Goal: Obtain resource: Obtain resource

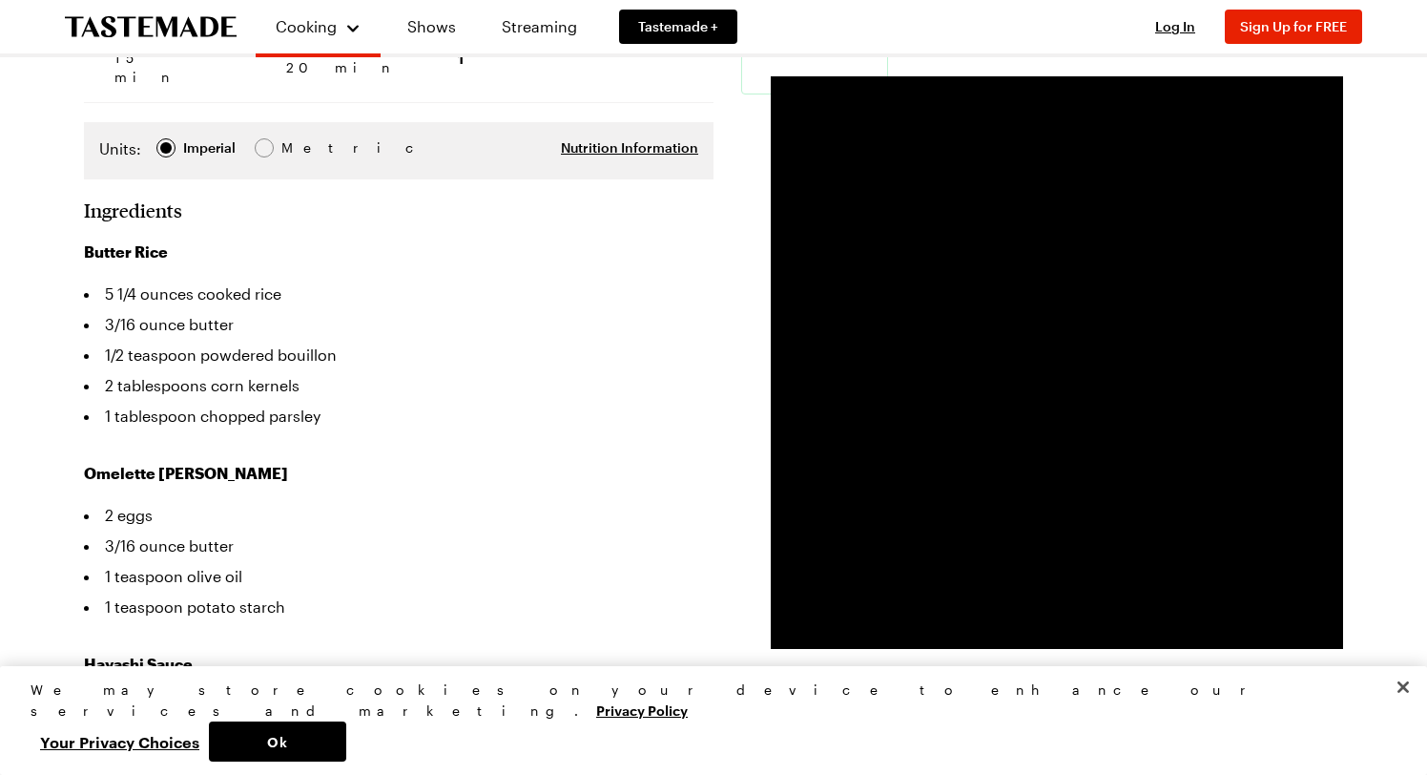
scroll to position [322, 0]
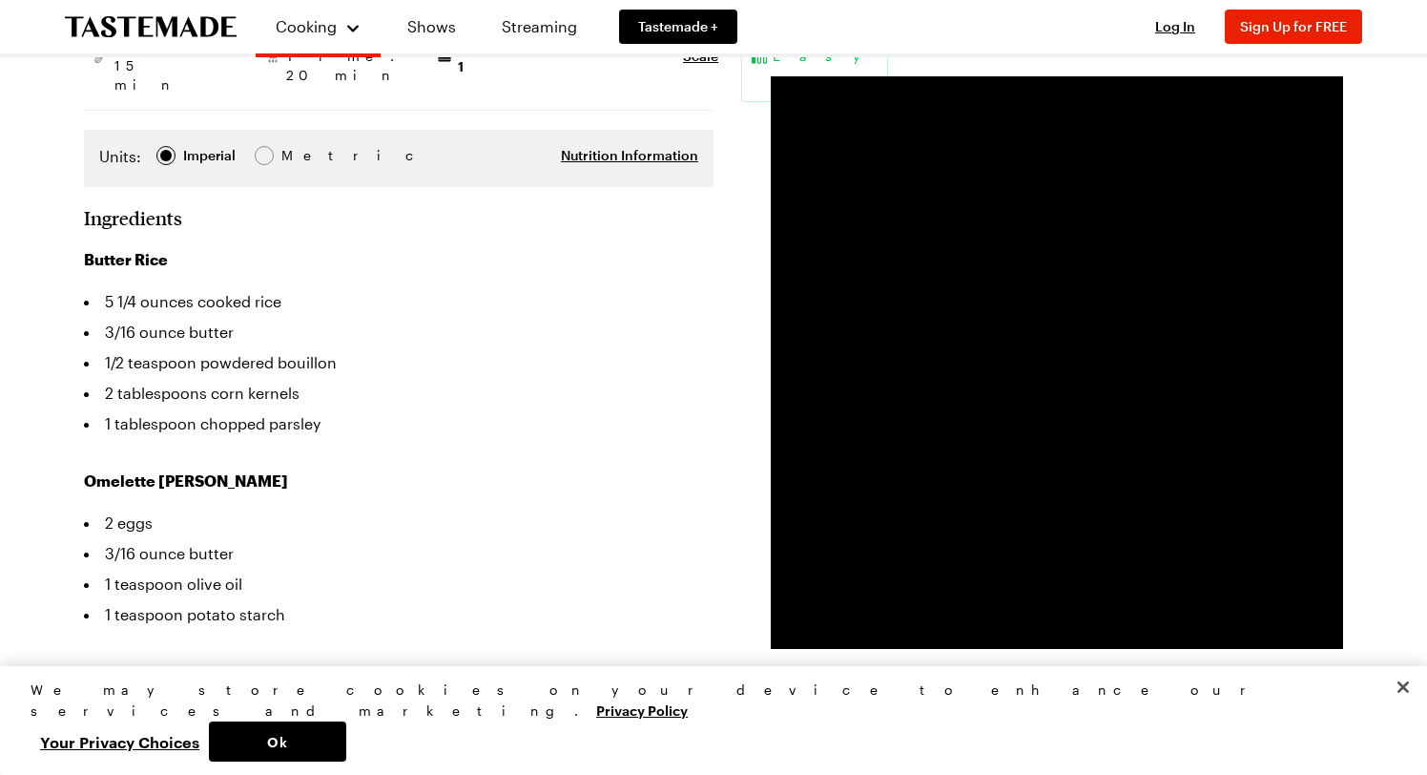
click at [542, 421] on li "1 tablespoon chopped parsley" at bounding box center [399, 423] width 630 height 31
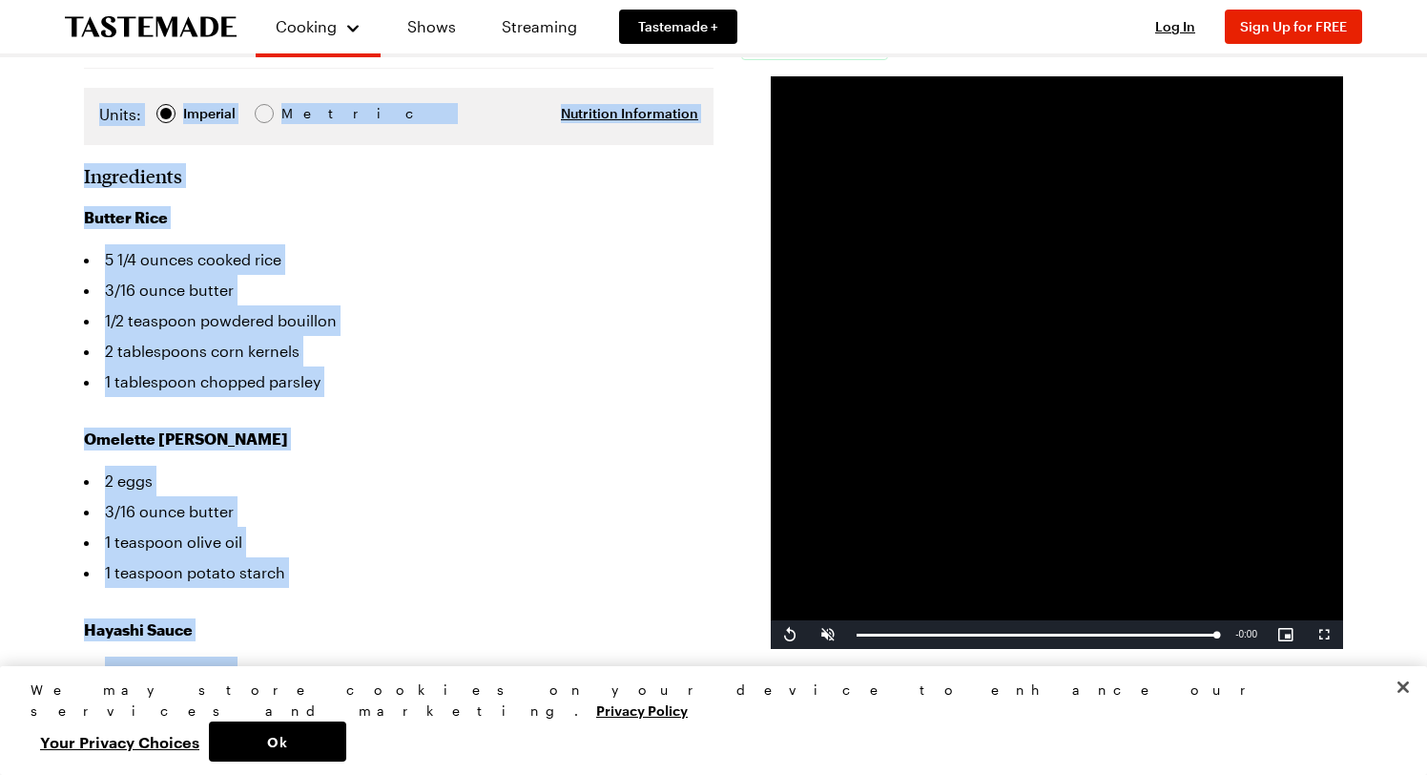
scroll to position [572, 0]
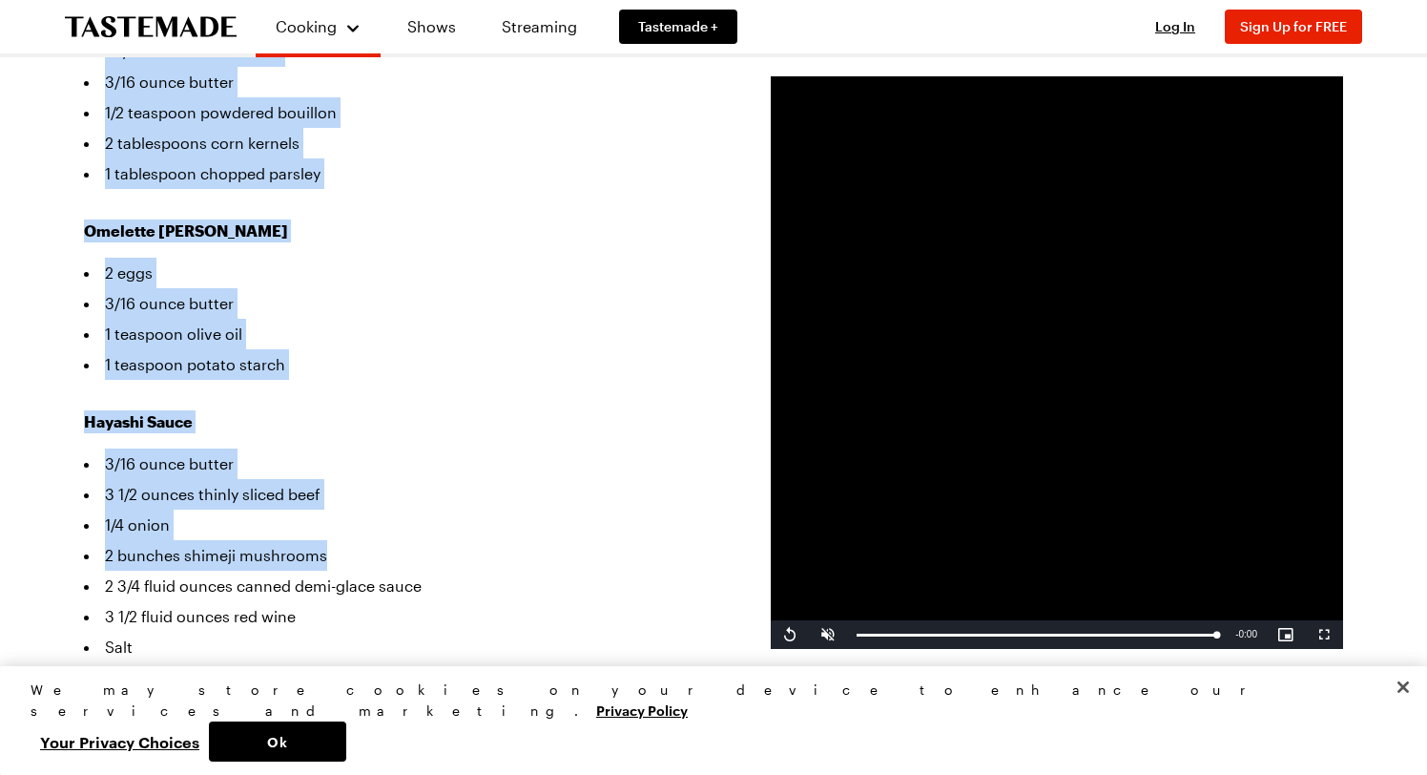
drag, startPoint x: 90, startPoint y: 227, endPoint x: 505, endPoint y: 549, distance: 524.9
click at [505, 549] on article "Omelette Hayashi Rice Omuhayashi is a savory rice dish topped with an omelet an…" at bounding box center [713, 766] width 1259 height 2303
click at [542, 326] on li "1 teaspoon olive oil" at bounding box center [399, 334] width 630 height 31
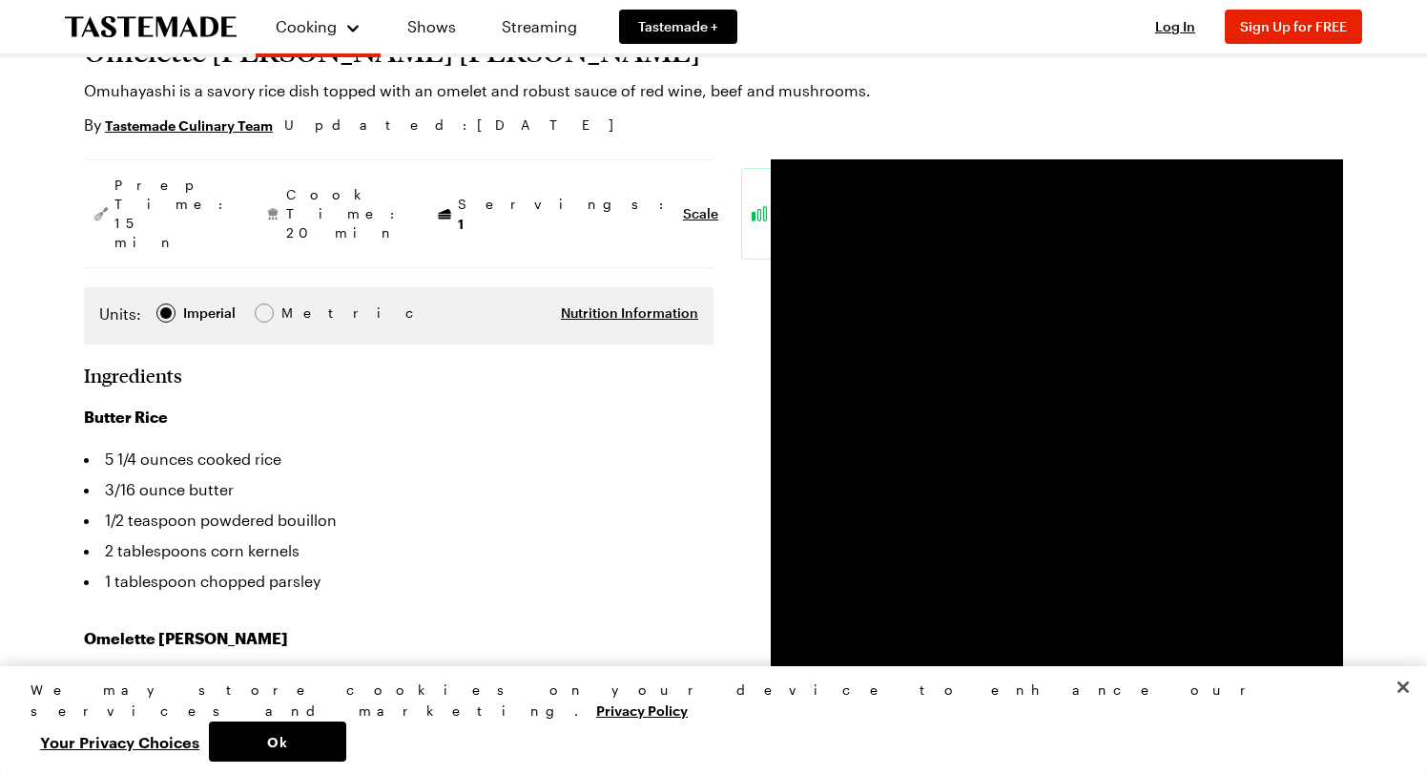
scroll to position [56, 0]
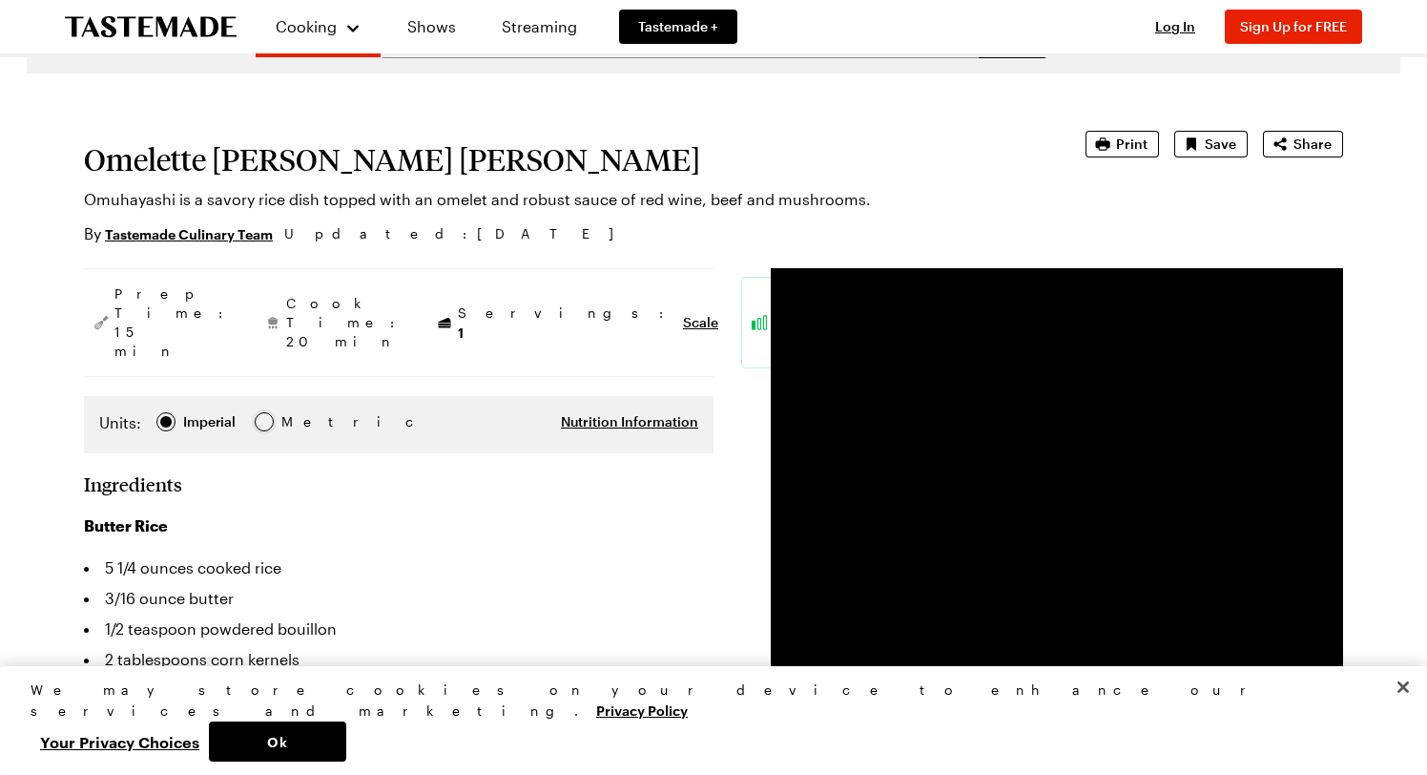
click at [270, 416] on div at bounding box center [264, 421] width 11 height 11
click at [172, 416] on div at bounding box center [165, 421] width 11 height 11
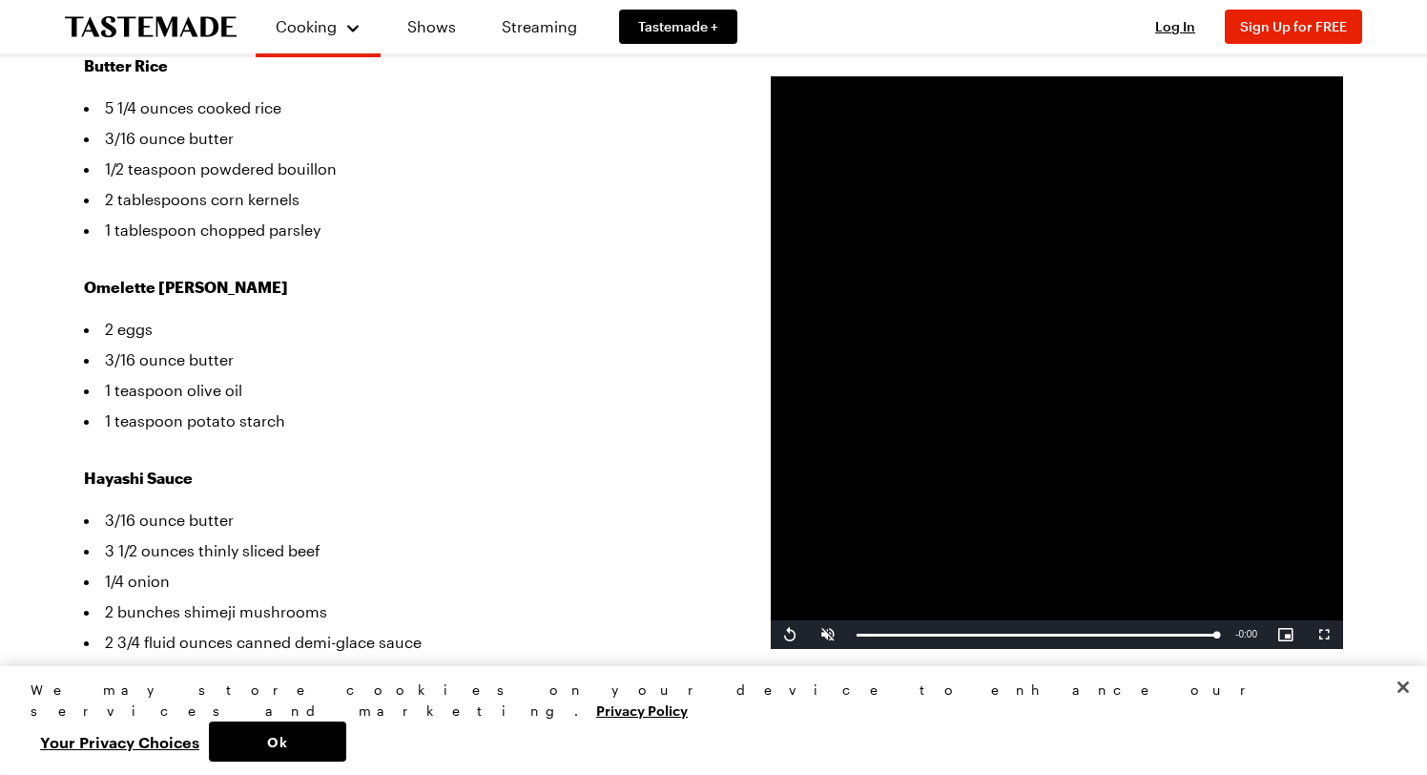
scroll to position [1006, 0]
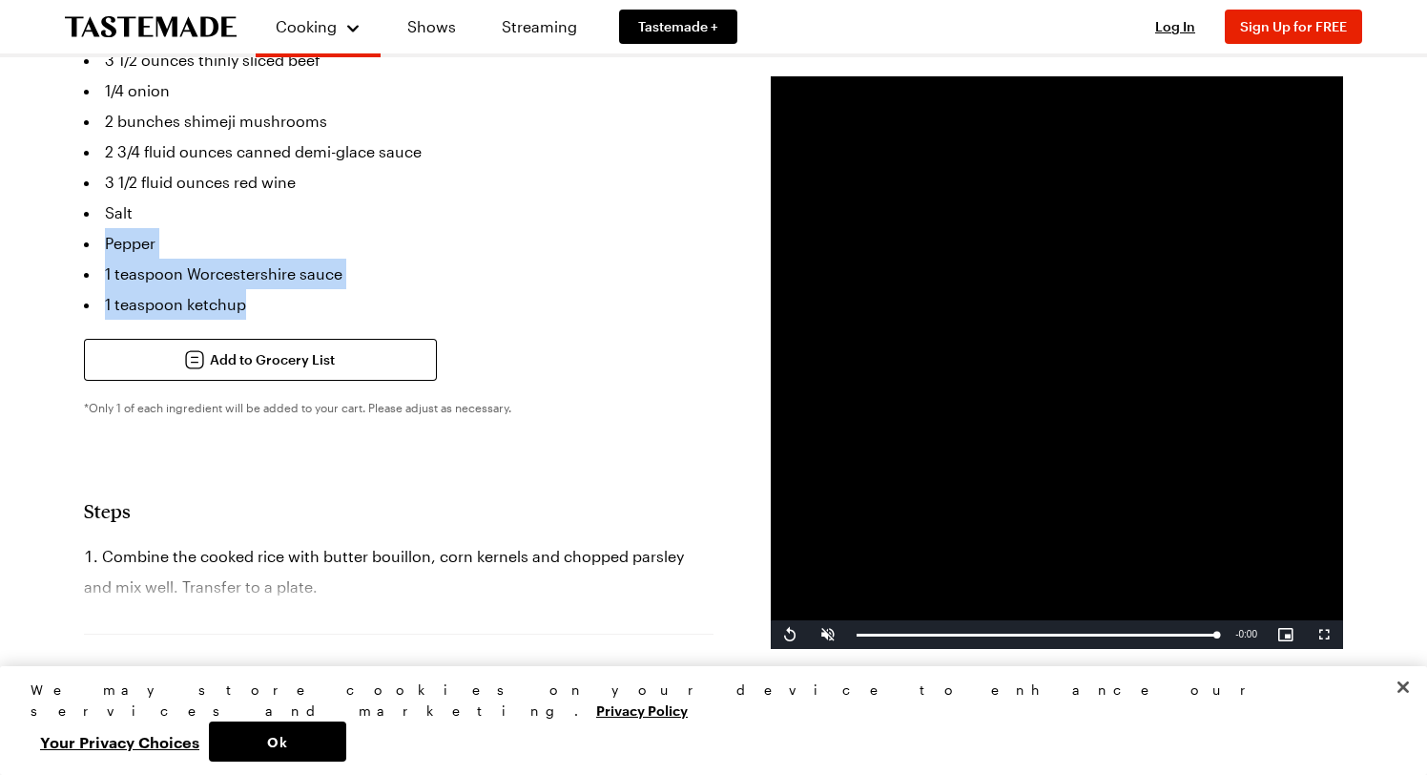
drag, startPoint x: 355, startPoint y: 325, endPoint x: 140, endPoint y: 212, distance: 242.8
click at [140, 212] on ul "3/16 ounce butter 3 1/2 ounces thinly sliced beef 1/4 onion 2 bunches shimeji m…" at bounding box center [399, 166] width 630 height 305
click at [389, 218] on li "Salt" at bounding box center [399, 212] width 630 height 31
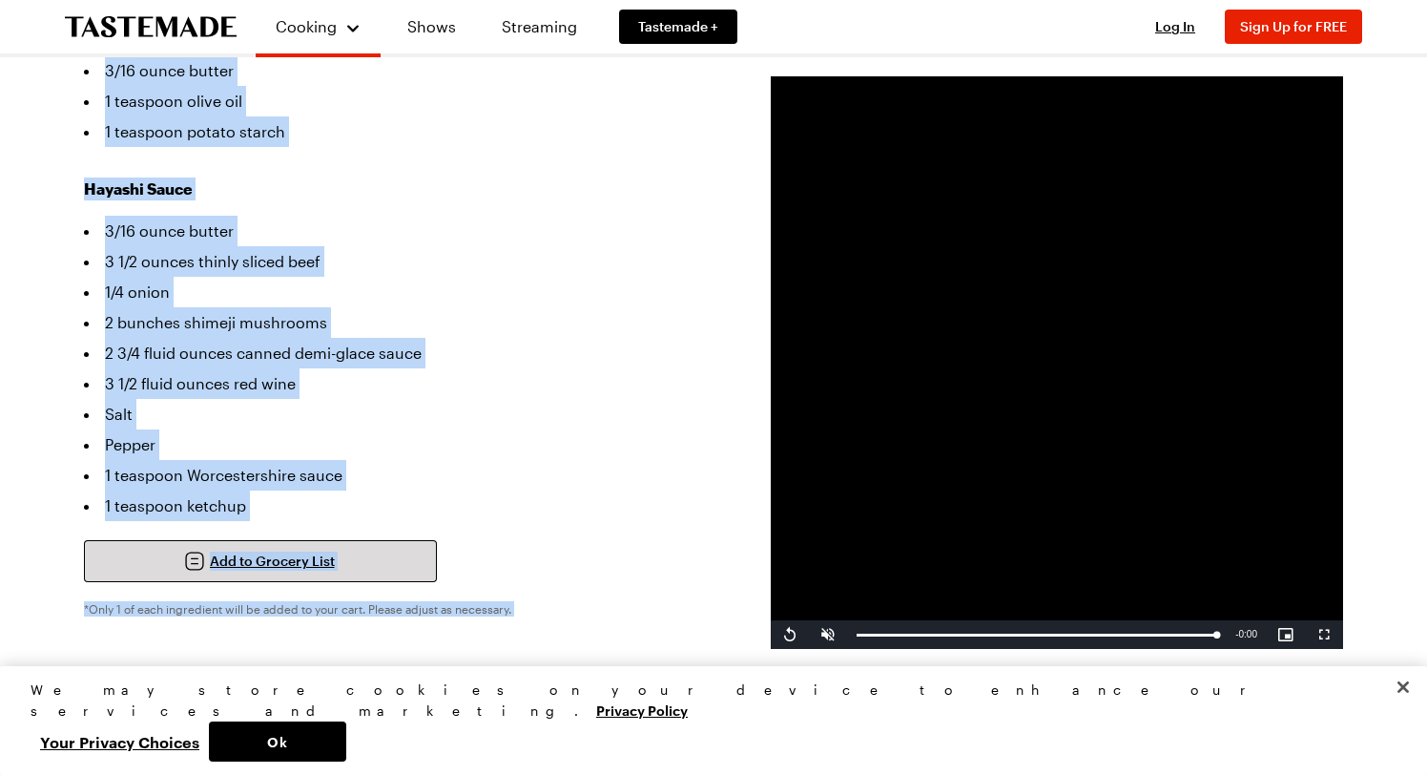
scroll to position [860, 0]
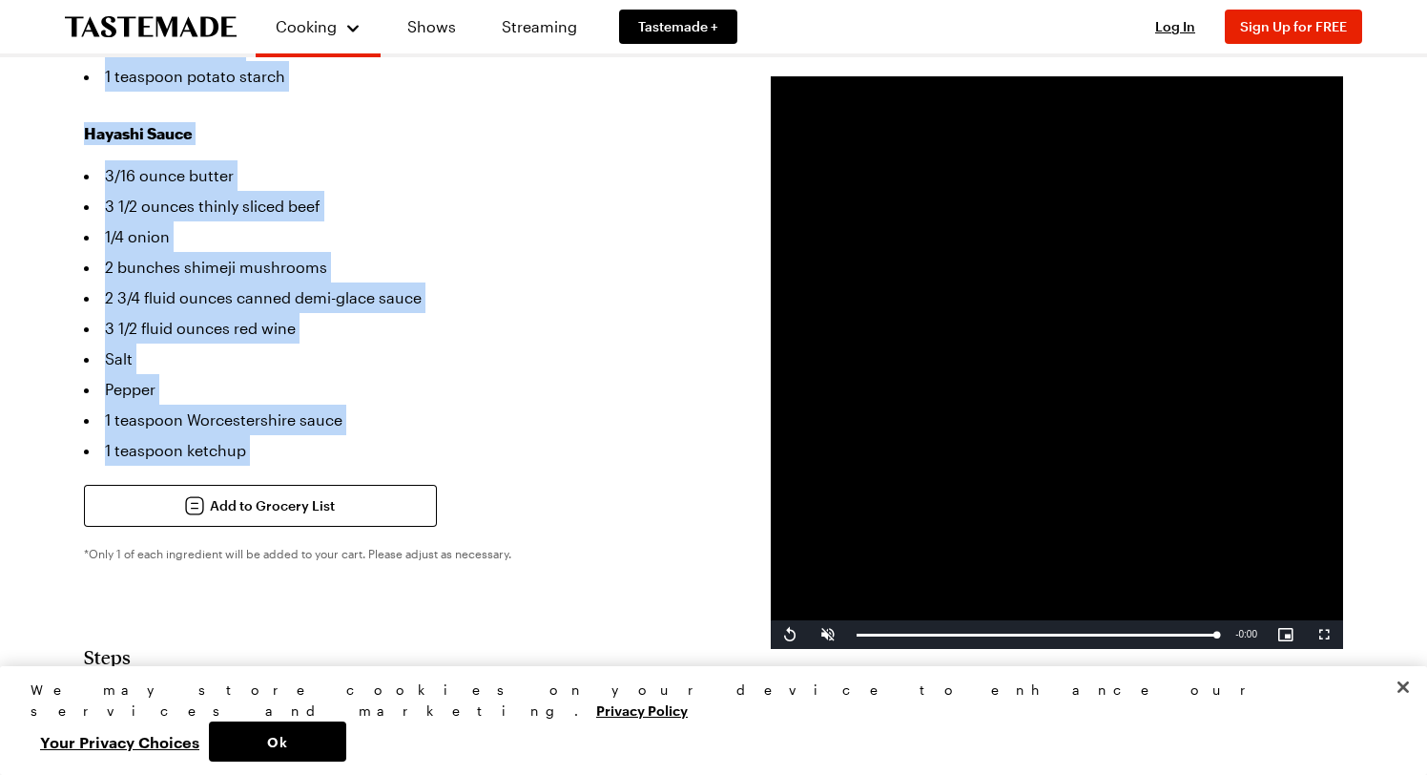
drag, startPoint x: 89, startPoint y: 199, endPoint x: 337, endPoint y: 498, distance: 388.2
click at [337, 498] on section "Ingredients Butter Rice 5 1/4 ounces cooked rice 3/16 ounce butter 1/2 teaspoon…" at bounding box center [399, 147] width 630 height 958
copy section "Ingredients Butter Rice 5 1/4 ounces cooked rice 3/16 ounce butter 1/2 teaspoon…"
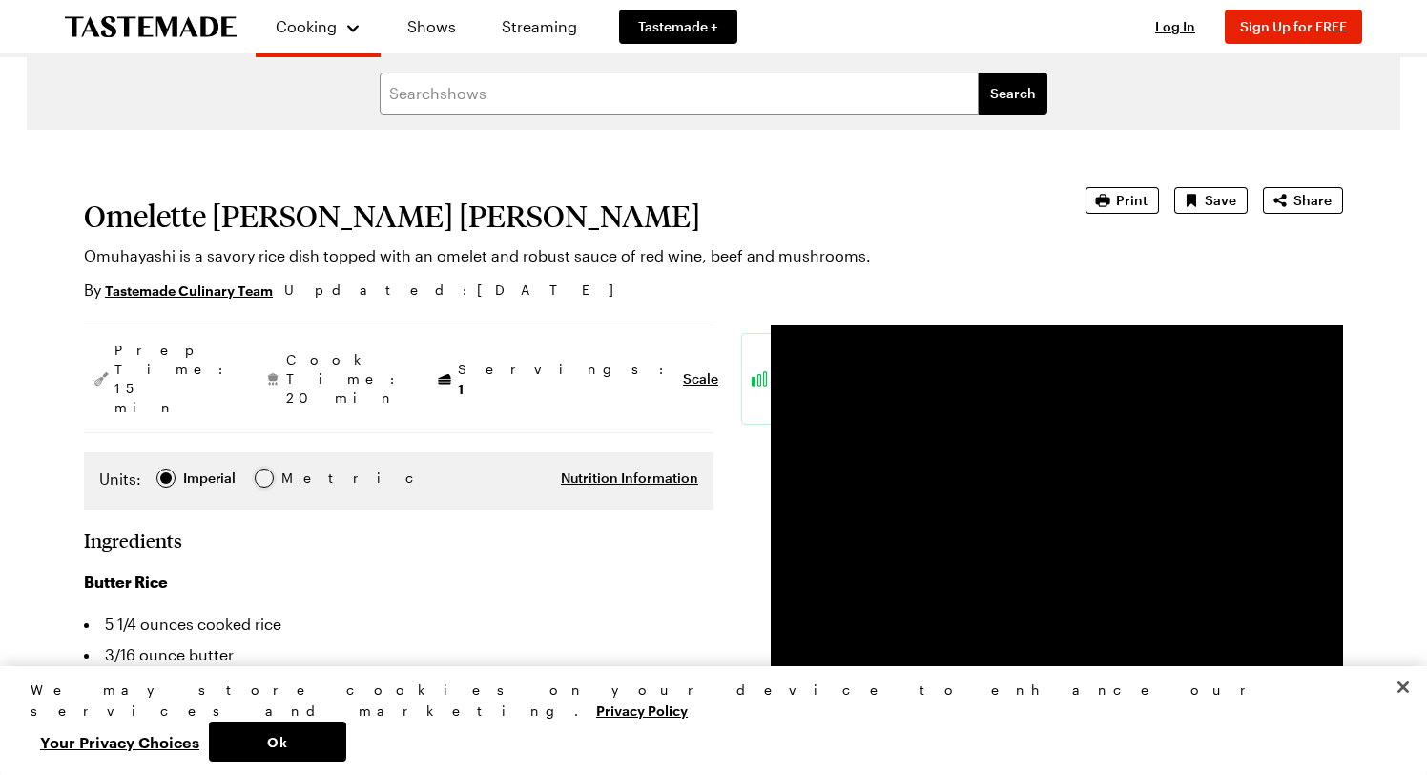
click at [270, 472] on div at bounding box center [264, 477] width 11 height 11
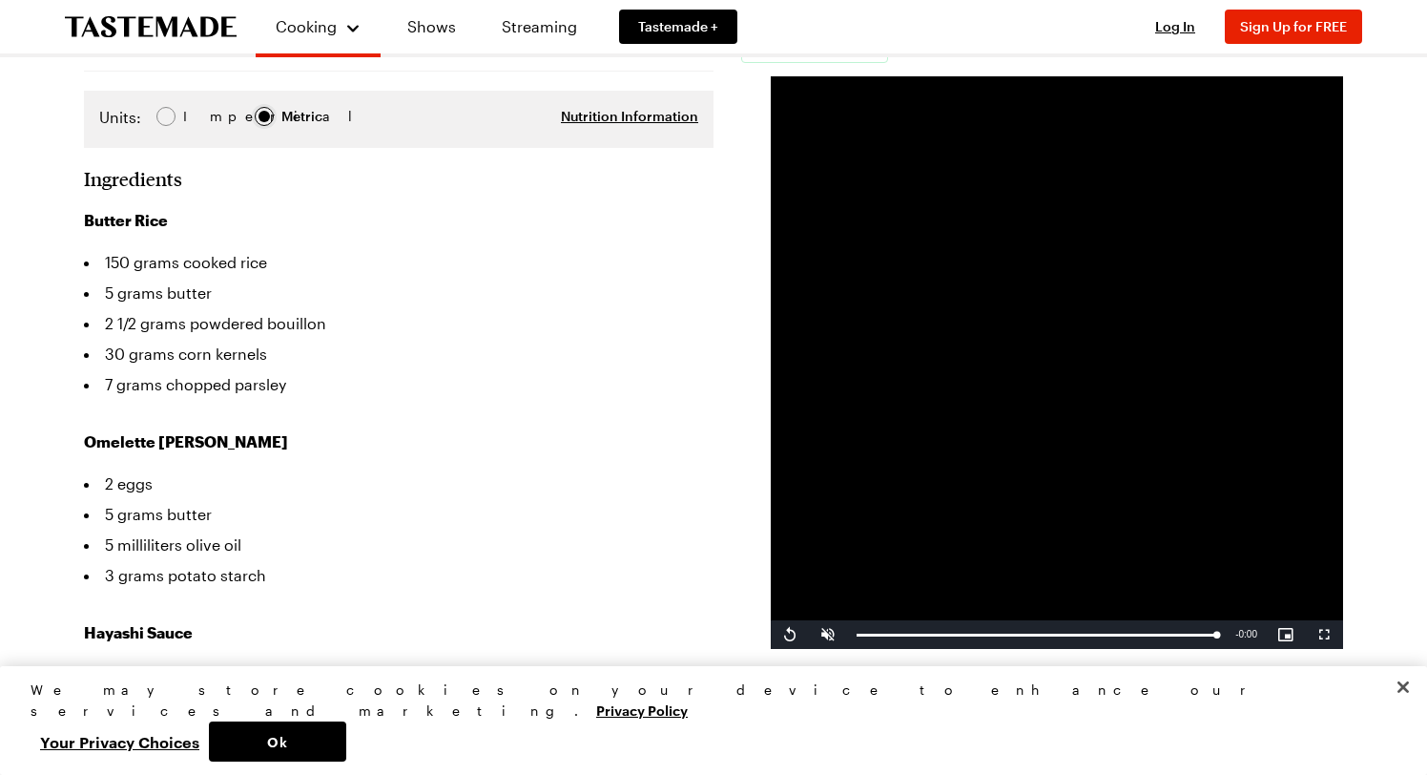
scroll to position [448, 0]
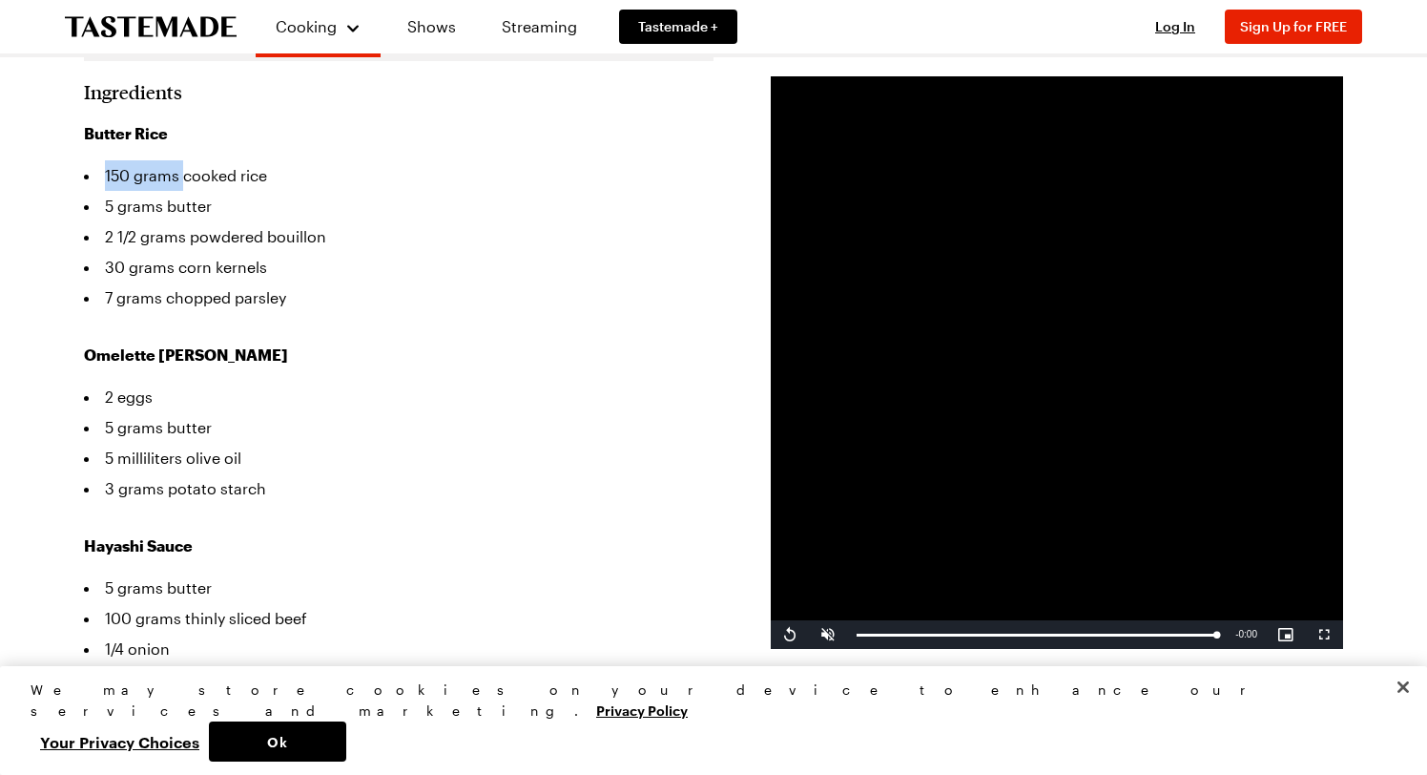
drag, startPoint x: 112, startPoint y: 152, endPoint x: 191, endPoint y: 154, distance: 79.2
click at [191, 160] on li "150 grams cooked rice" at bounding box center [399, 175] width 630 height 31
copy li "150 grams"
drag, startPoint x: 110, startPoint y: 186, endPoint x: 169, endPoint y: 187, distance: 59.2
click at [169, 191] on li "5 grams butter" at bounding box center [399, 206] width 630 height 31
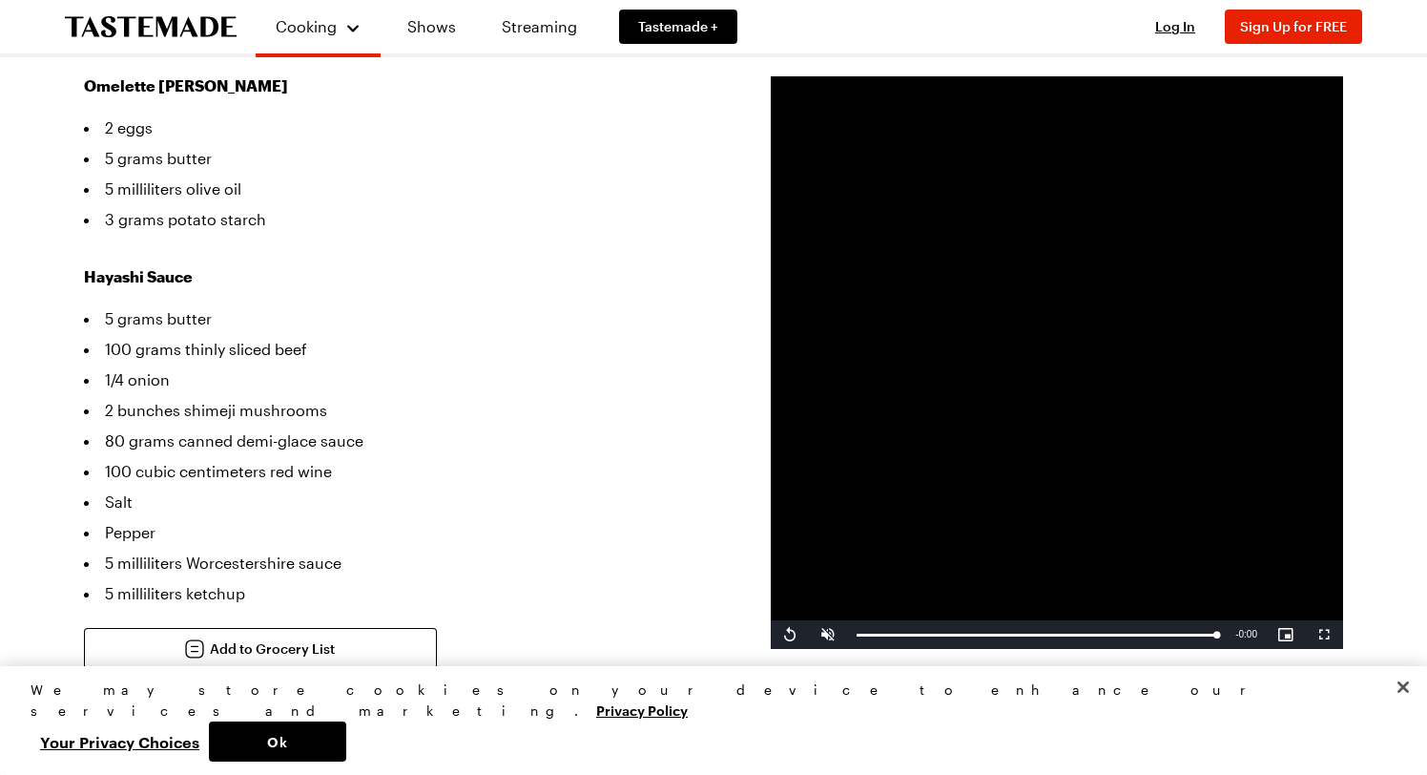
scroll to position [719, 0]
copy li "5 grams"
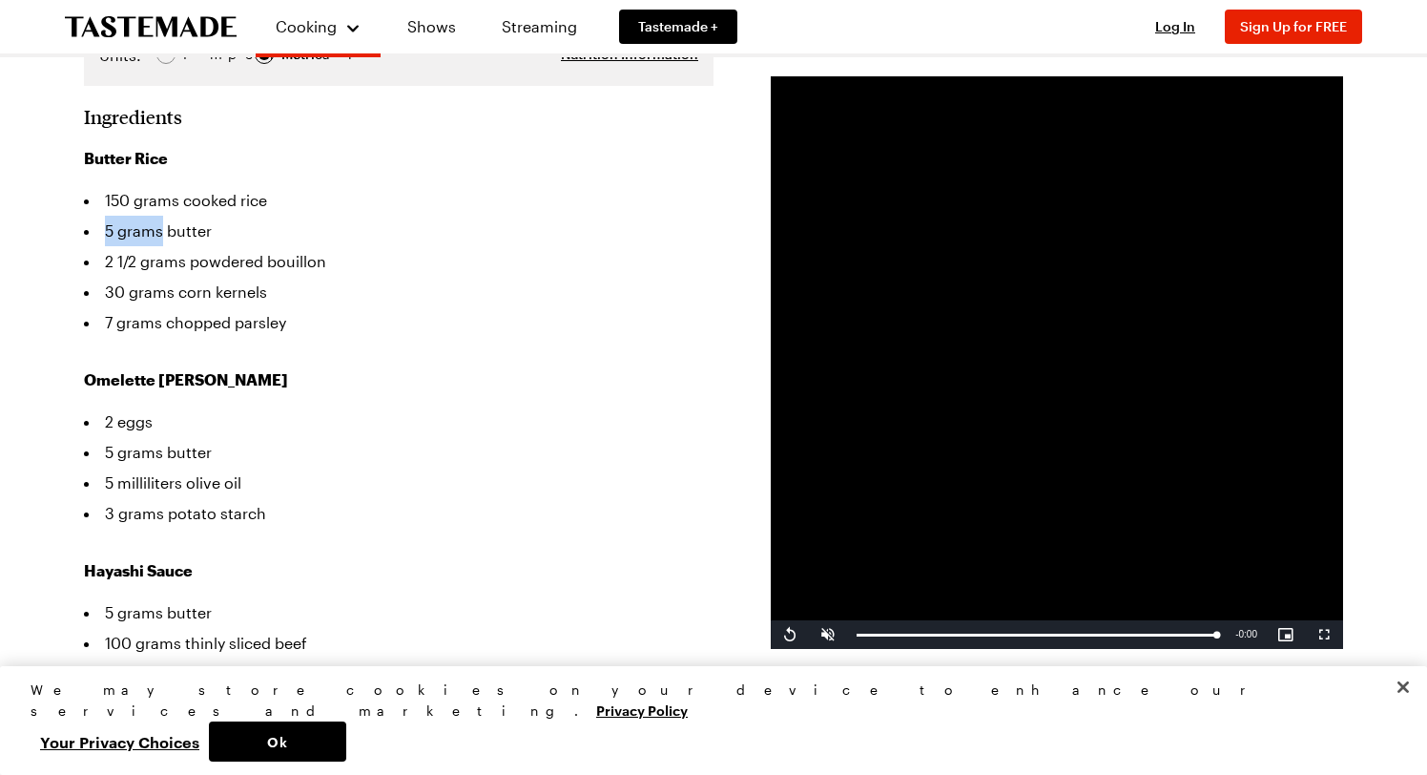
scroll to position [446, 0]
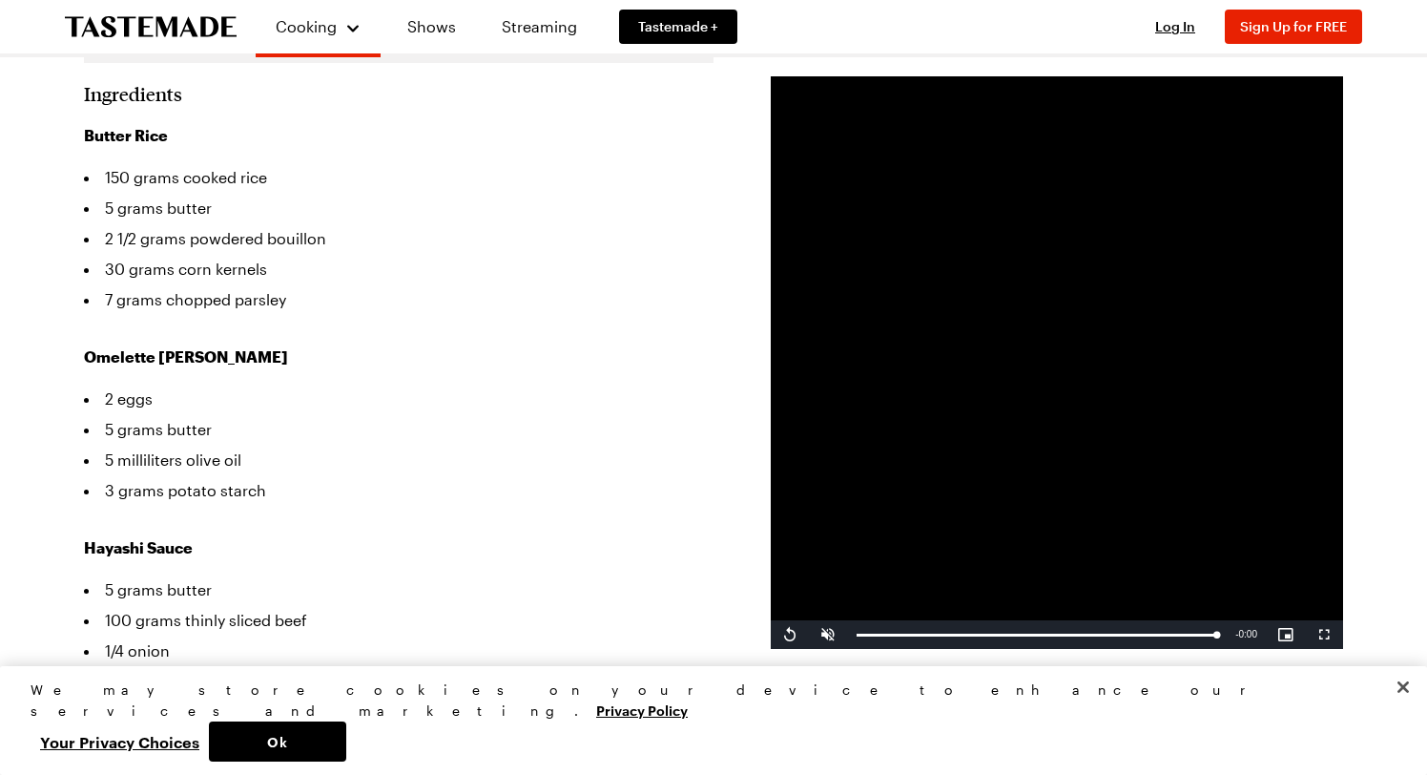
click at [109, 418] on li "5 grams butter" at bounding box center [399, 429] width 630 height 31
drag, startPoint x: 109, startPoint y: 418, endPoint x: 162, endPoint y: 421, distance: 53.5
click at [162, 421] on li "5 grams butter" at bounding box center [399, 429] width 630 height 31
copy li "5 grams"
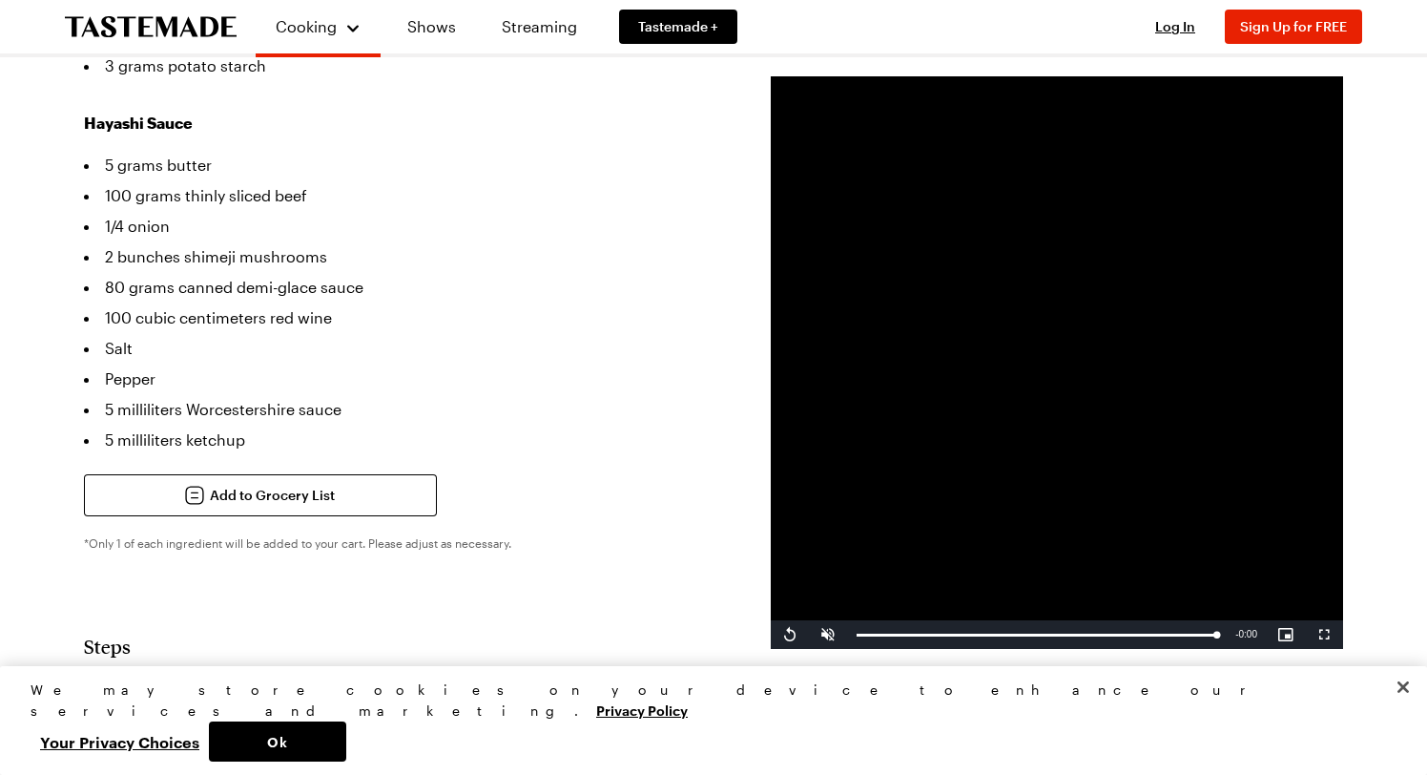
scroll to position [879, 0]
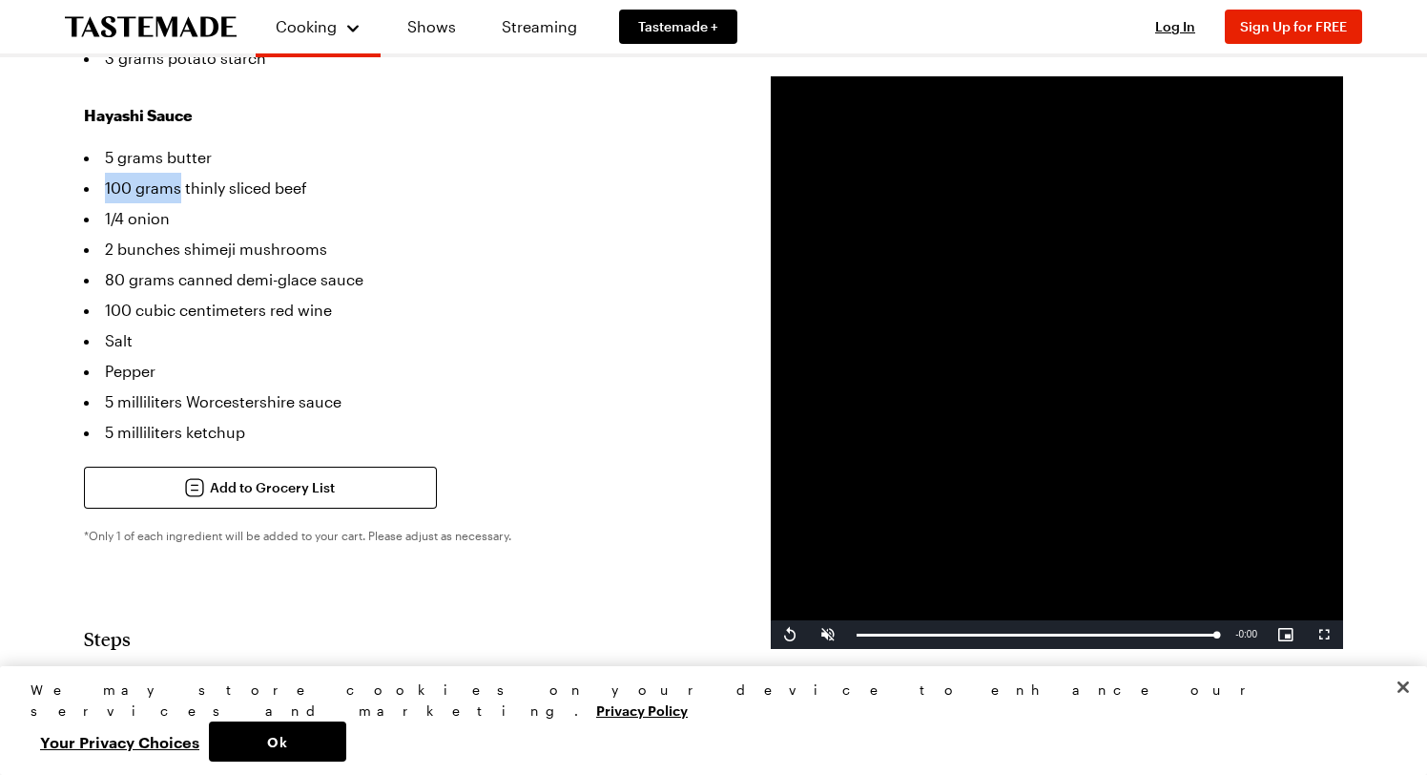
drag, startPoint x: 109, startPoint y: 193, endPoint x: 189, endPoint y: 191, distance: 80.2
click at [189, 191] on li "100 grams thinly sliced beef" at bounding box center [399, 188] width 630 height 31
copy li "100 grams"
drag, startPoint x: 113, startPoint y: 289, endPoint x: 182, endPoint y: 296, distance: 70.0
click at [182, 295] on li "80 grams canned demi-glace sauce" at bounding box center [399, 279] width 630 height 31
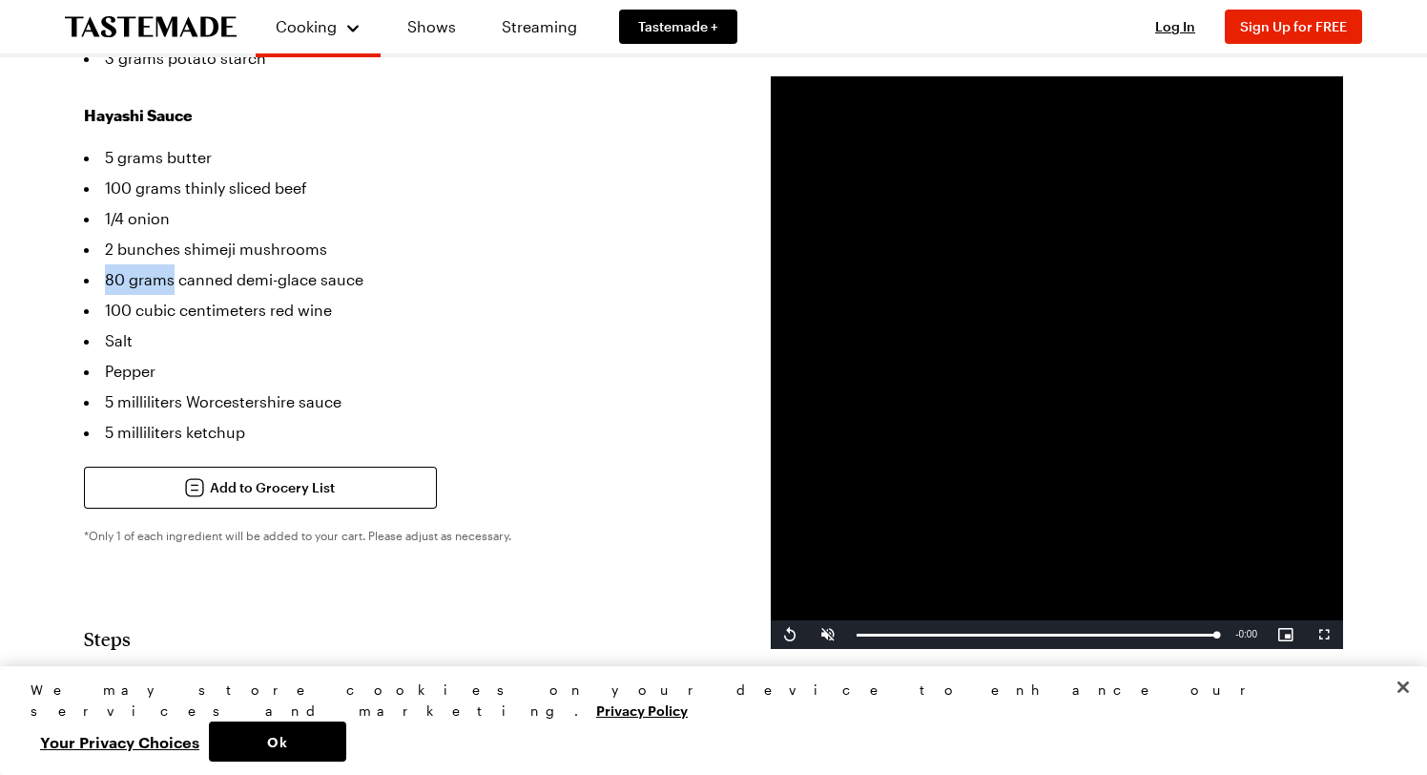
copy li "80 grams"
drag, startPoint x: 113, startPoint y: 324, endPoint x: 289, endPoint y: 327, distance: 176.5
click at [289, 325] on li "100 cubic centimeters red wine" at bounding box center [399, 310] width 630 height 31
drag, startPoint x: 278, startPoint y: 323, endPoint x: 111, endPoint y: 321, distance: 167.0
click at [111, 321] on li "100 cubic centimeters red wine" at bounding box center [399, 310] width 630 height 31
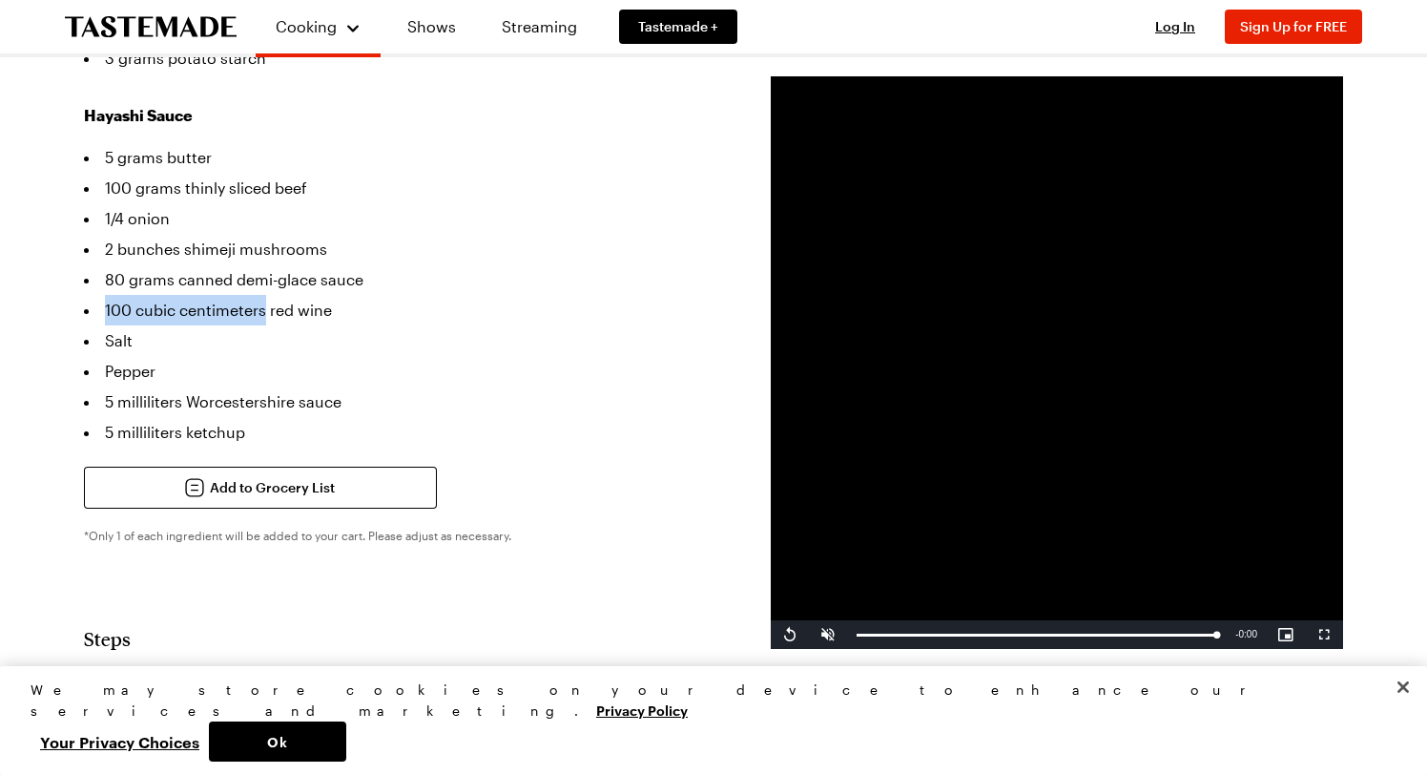
copy li "100 cubic centimeters"
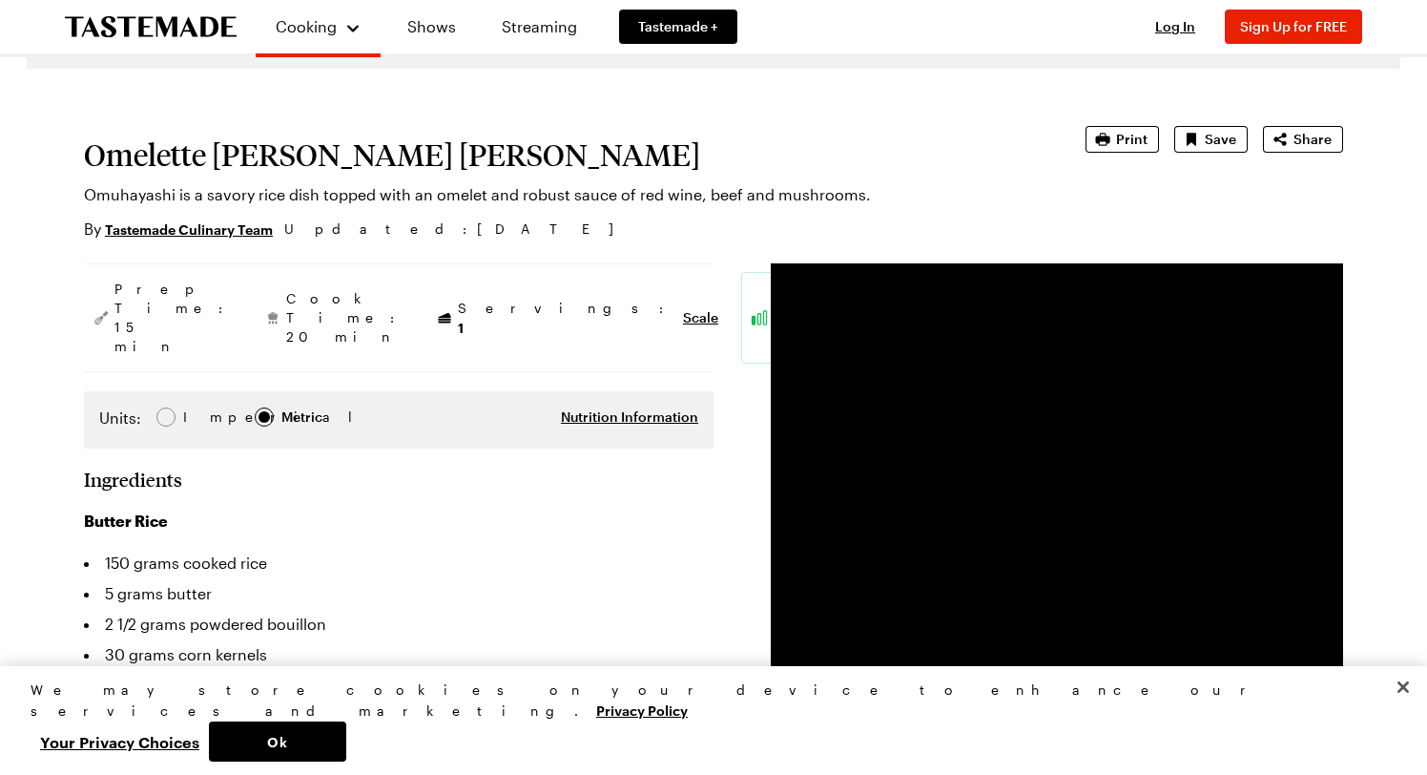
scroll to position [0, 0]
